Goal: Navigation & Orientation: Find specific page/section

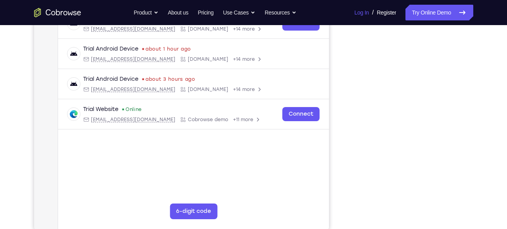
scroll to position [134, 0]
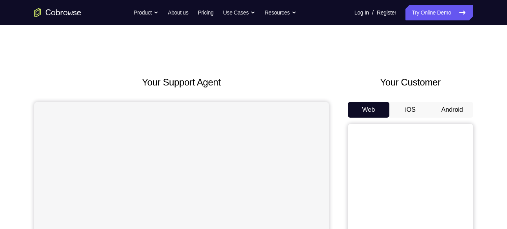
click at [462, 107] on button "Android" at bounding box center [453, 110] width 42 height 16
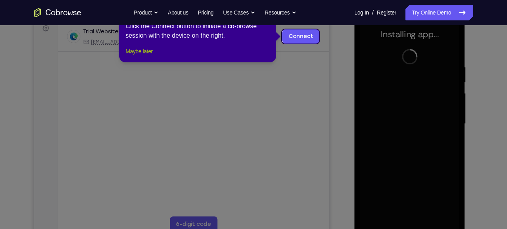
click at [135, 56] on button "Maybe later" at bounding box center [139, 51] width 27 height 9
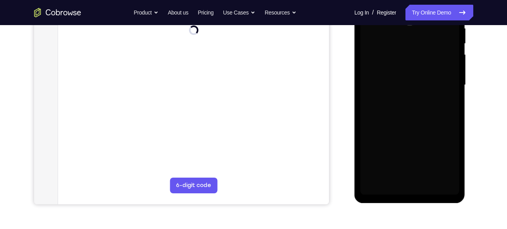
scroll to position [161, 0]
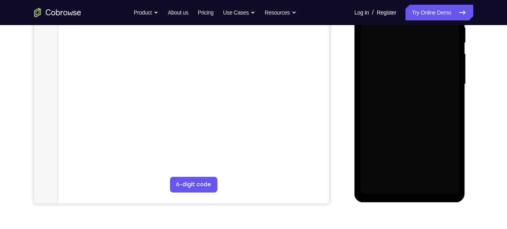
click at [409, 189] on div at bounding box center [410, 85] width 99 height 220
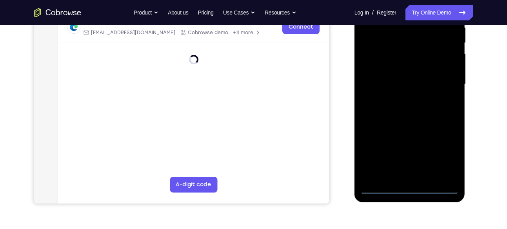
click at [412, 188] on div at bounding box center [410, 85] width 99 height 220
click at [450, 149] on div at bounding box center [410, 85] width 99 height 220
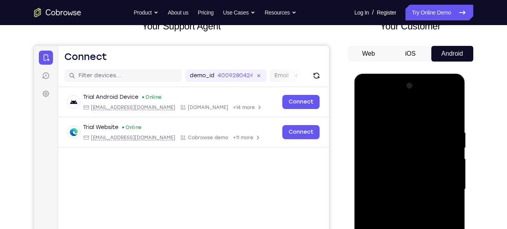
scroll to position [55, 0]
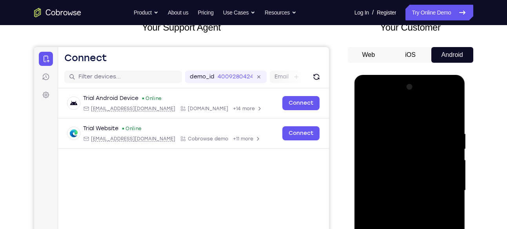
click at [393, 117] on div at bounding box center [410, 191] width 99 height 220
click at [444, 189] on div at bounding box center [410, 191] width 99 height 220
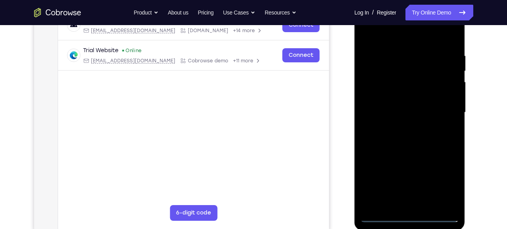
scroll to position [133, 0]
click at [401, 127] on div at bounding box center [410, 112] width 99 height 220
click at [402, 151] on div at bounding box center [410, 112] width 99 height 220
click at [402, 75] on div at bounding box center [410, 112] width 99 height 220
click at [439, 90] on div at bounding box center [410, 112] width 99 height 220
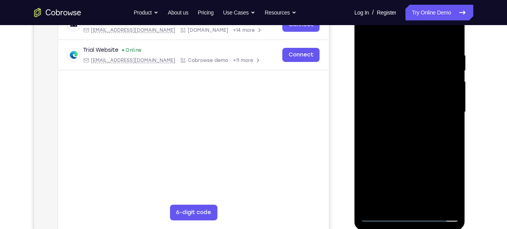
click at [417, 80] on div at bounding box center [410, 112] width 99 height 220
click at [437, 99] on div at bounding box center [410, 112] width 99 height 220
click at [413, 141] on div at bounding box center [410, 112] width 99 height 220
click at [424, 208] on div at bounding box center [410, 112] width 99 height 220
click at [420, 155] on div at bounding box center [410, 112] width 99 height 220
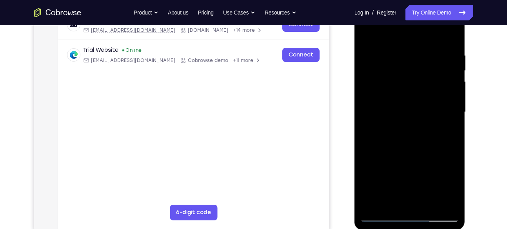
click at [429, 108] on div at bounding box center [410, 112] width 99 height 220
click at [393, 198] on div at bounding box center [410, 112] width 99 height 220
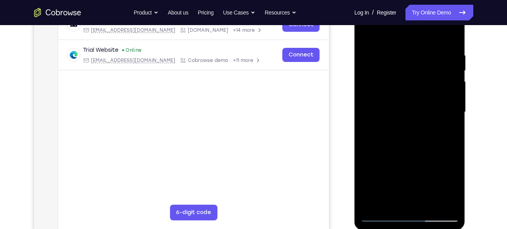
click at [394, 131] on div at bounding box center [410, 112] width 99 height 220
click at [446, 127] on div at bounding box center [410, 112] width 99 height 220
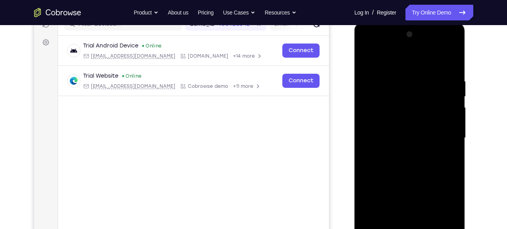
scroll to position [107, 0]
click at [368, 59] on div at bounding box center [410, 139] width 99 height 220
click at [402, 98] on div at bounding box center [410, 139] width 99 height 220
click at [399, 207] on div at bounding box center [410, 139] width 99 height 220
click at [392, 197] on div at bounding box center [410, 139] width 99 height 220
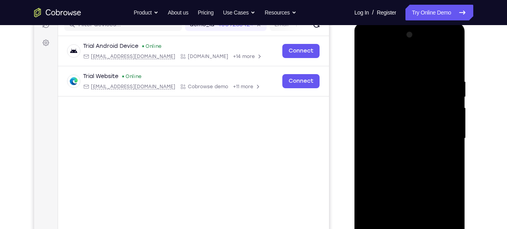
drag, startPoint x: 392, startPoint y: 197, endPoint x: 384, endPoint y: 205, distance: 11.7
click at [384, 205] on div at bounding box center [410, 139] width 99 height 220
click at [388, 201] on div at bounding box center [410, 139] width 99 height 220
click at [387, 199] on div at bounding box center [410, 139] width 99 height 220
click at [387, 200] on div at bounding box center [410, 139] width 99 height 220
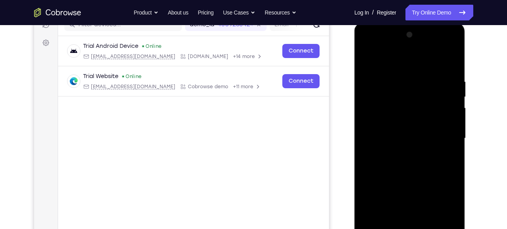
click at [390, 175] on div at bounding box center [410, 139] width 99 height 220
click at [385, 166] on div at bounding box center [410, 139] width 99 height 220
click at [369, 152] on div at bounding box center [410, 139] width 99 height 220
click at [384, 195] on div at bounding box center [410, 139] width 99 height 220
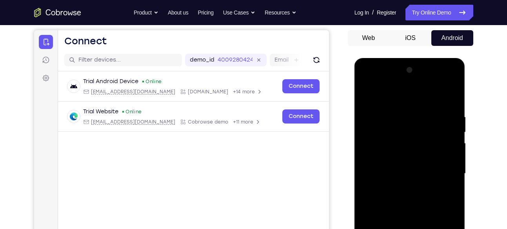
scroll to position [71, 0]
click at [453, 175] on div at bounding box center [410, 174] width 99 height 220
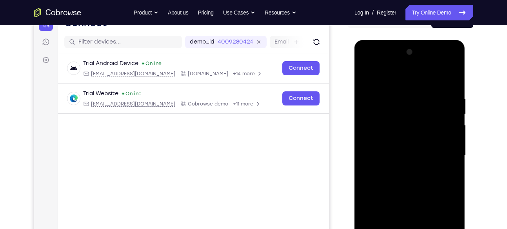
scroll to position [68, 0]
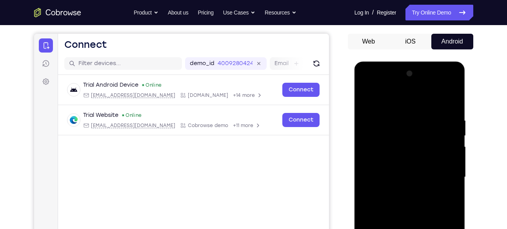
click at [455, 178] on div at bounding box center [410, 177] width 99 height 220
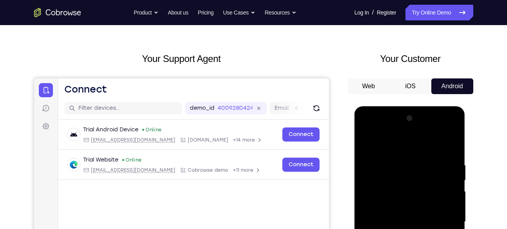
scroll to position [23, 0]
click at [368, 142] on div at bounding box center [410, 223] width 99 height 220
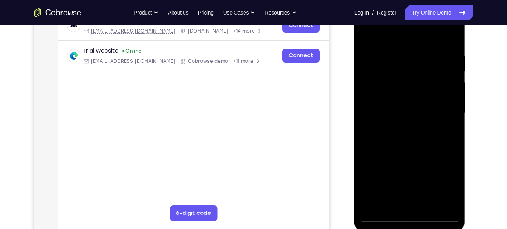
scroll to position [136, 0]
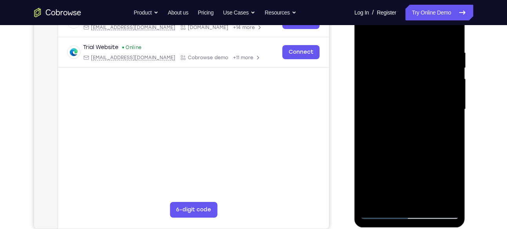
click at [439, 169] on div at bounding box center [410, 110] width 99 height 220
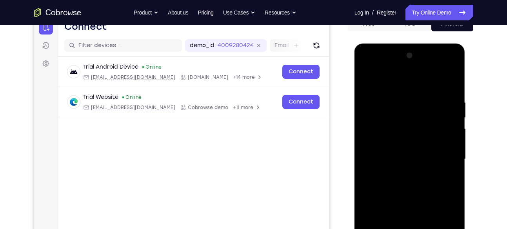
scroll to position [86, 0]
click at [453, 163] on div at bounding box center [410, 160] width 99 height 220
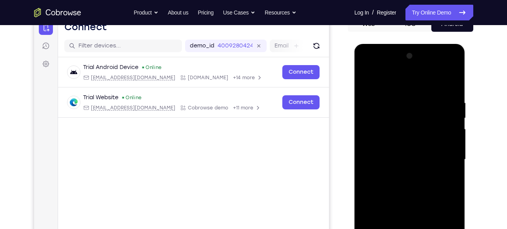
click at [453, 163] on div at bounding box center [410, 160] width 99 height 220
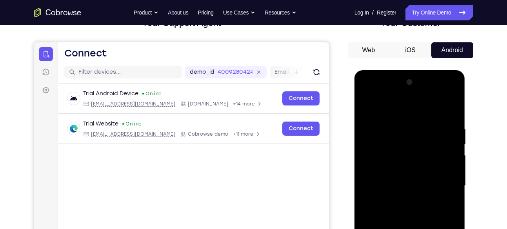
click at [393, 164] on div at bounding box center [410, 186] width 99 height 220
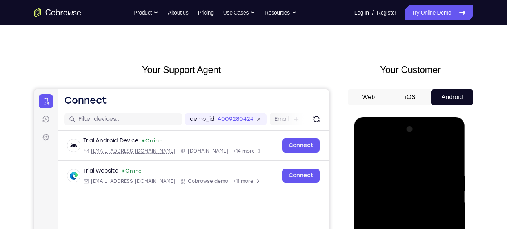
scroll to position [0, 0]
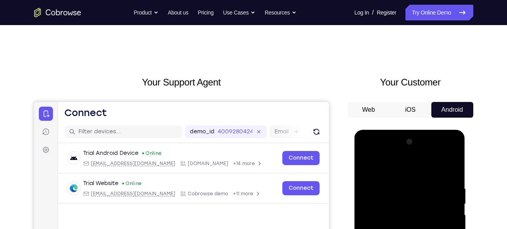
drag, startPoint x: 399, startPoint y: 206, endPoint x: 404, endPoint y: 178, distance: 27.8
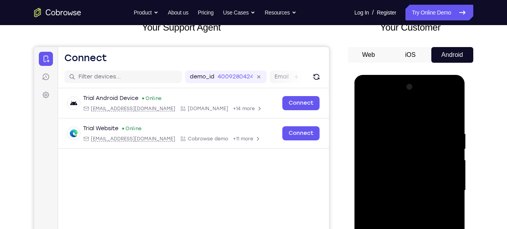
scroll to position [55, 0]
drag, startPoint x: 394, startPoint y: 218, endPoint x: 404, endPoint y: 175, distance: 44.2
click at [404, 175] on div at bounding box center [410, 190] width 99 height 220
click at [373, 171] on div at bounding box center [410, 190] width 99 height 220
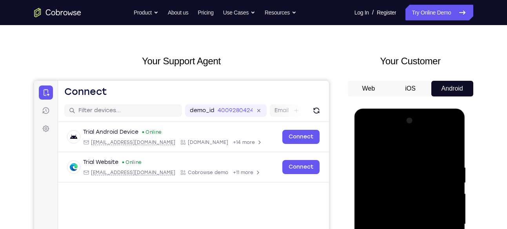
scroll to position [28, 0]
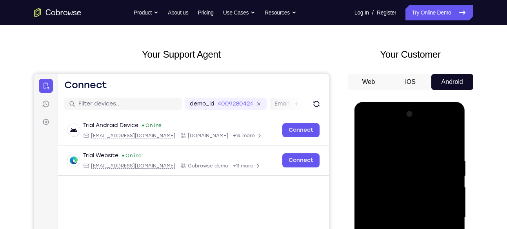
click at [442, 173] on div at bounding box center [410, 218] width 99 height 220
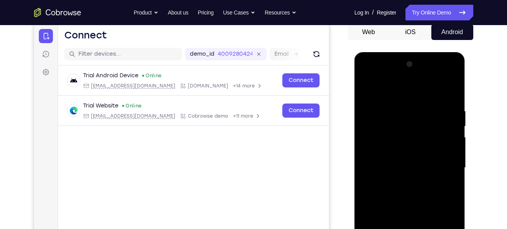
scroll to position [77, 0]
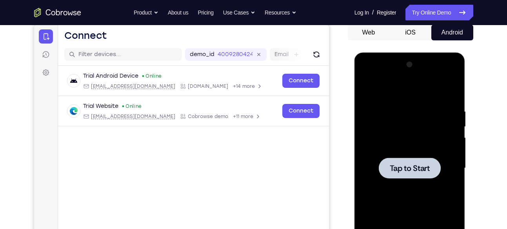
click at [412, 169] on span "Tap to Start" at bounding box center [410, 168] width 40 height 8
